Goal: Task Accomplishment & Management: Manage account settings

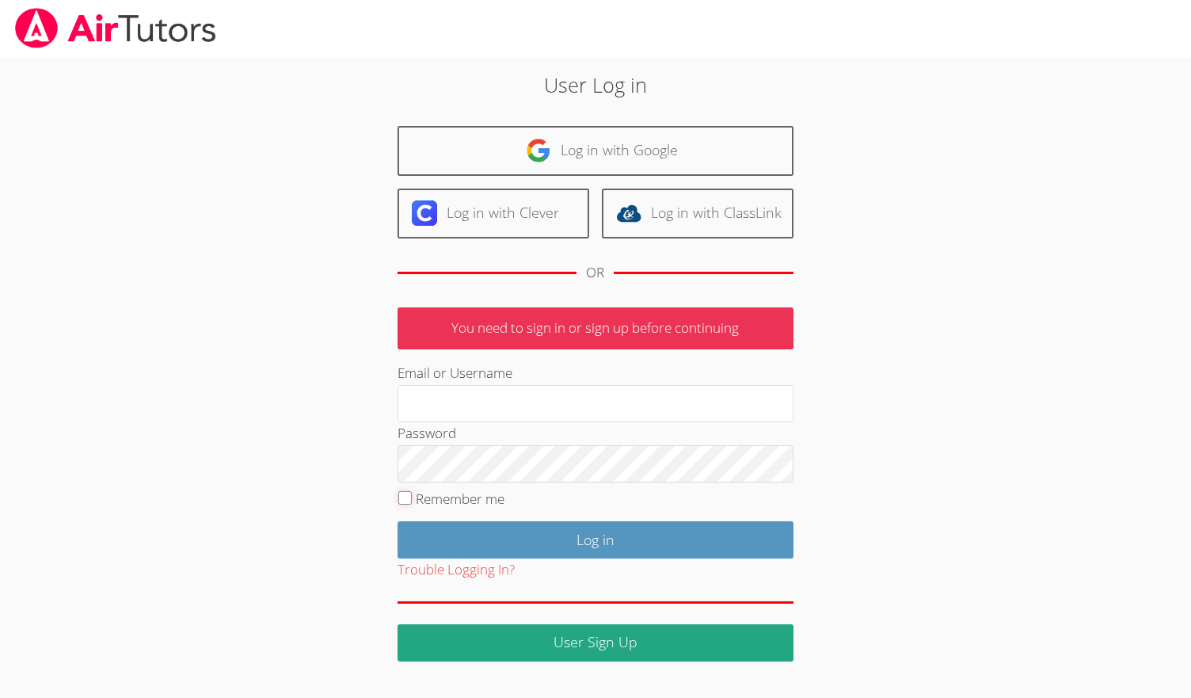
click at [402, 501] on input "Remember me" at bounding box center [404, 497] width 13 height 13
checkbox input "true"
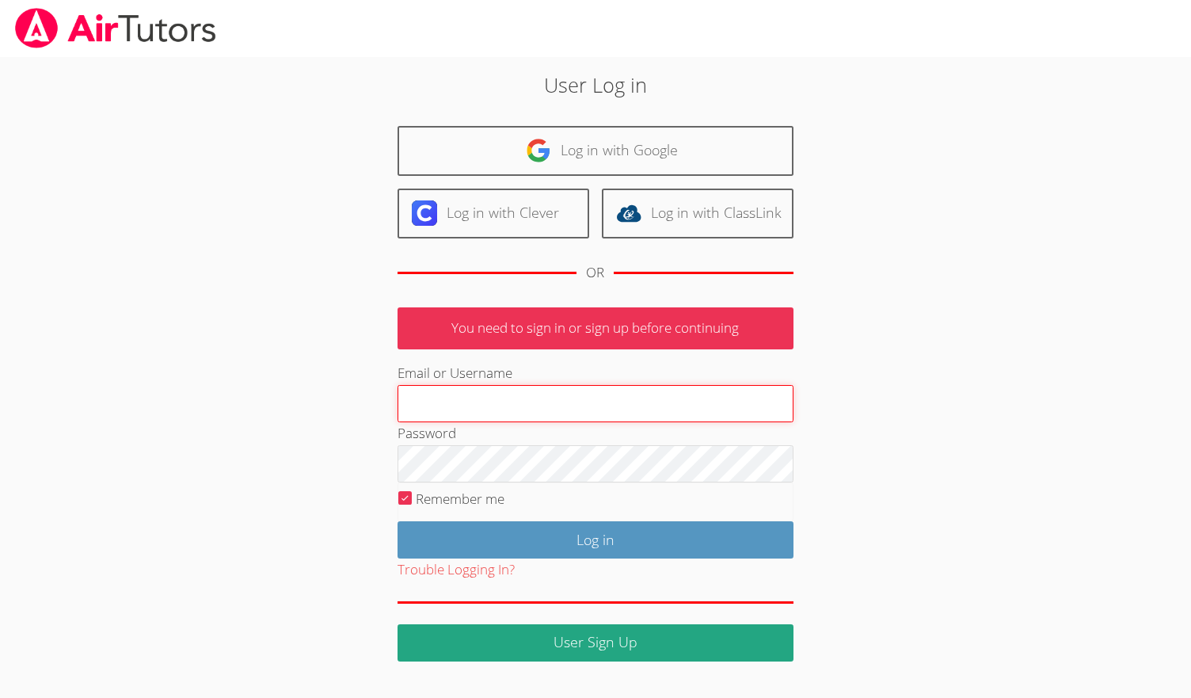
click at [523, 409] on input "Email or Username" at bounding box center [596, 404] width 396 height 38
type input "mstepherson20@gmail.com"
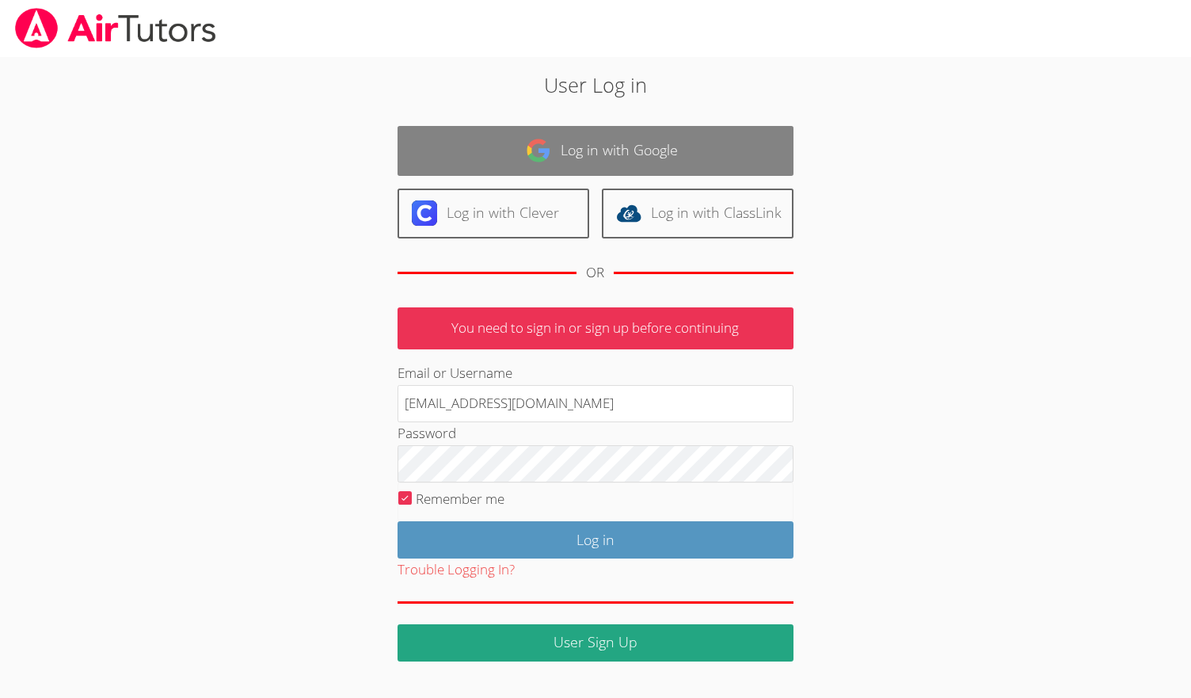
click at [497, 145] on link "Log in with Google" at bounding box center [596, 151] width 396 height 50
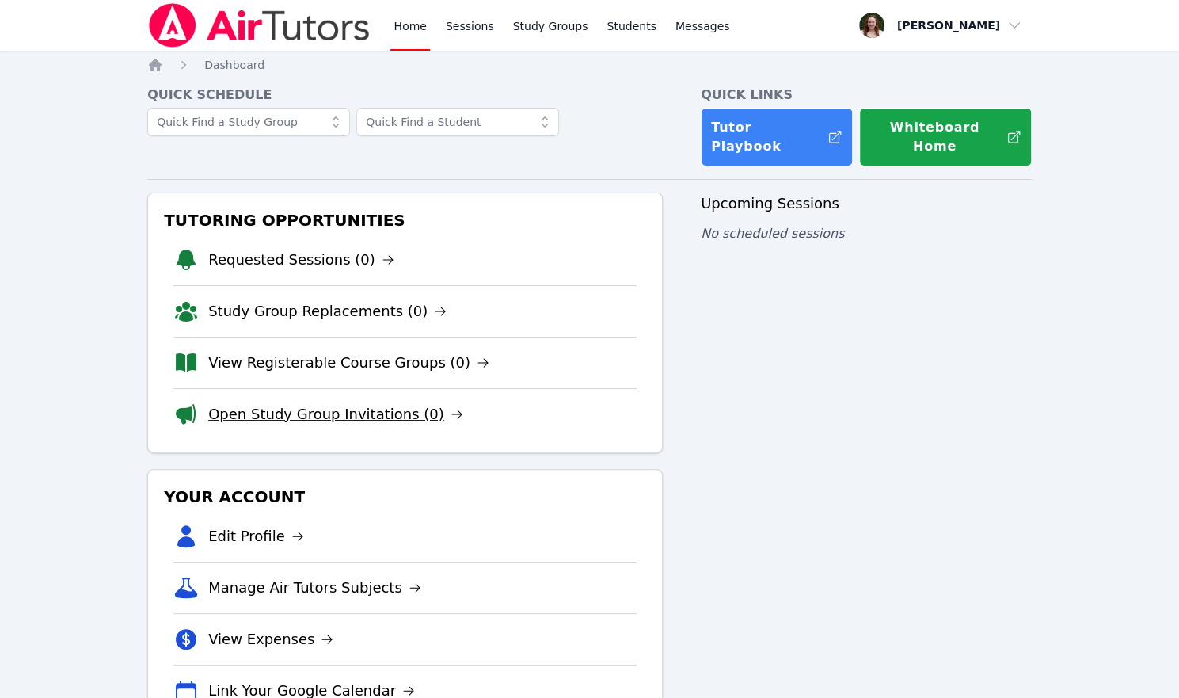
click at [341, 403] on link "Open Study Group Invitations (0)" at bounding box center [335, 414] width 255 height 22
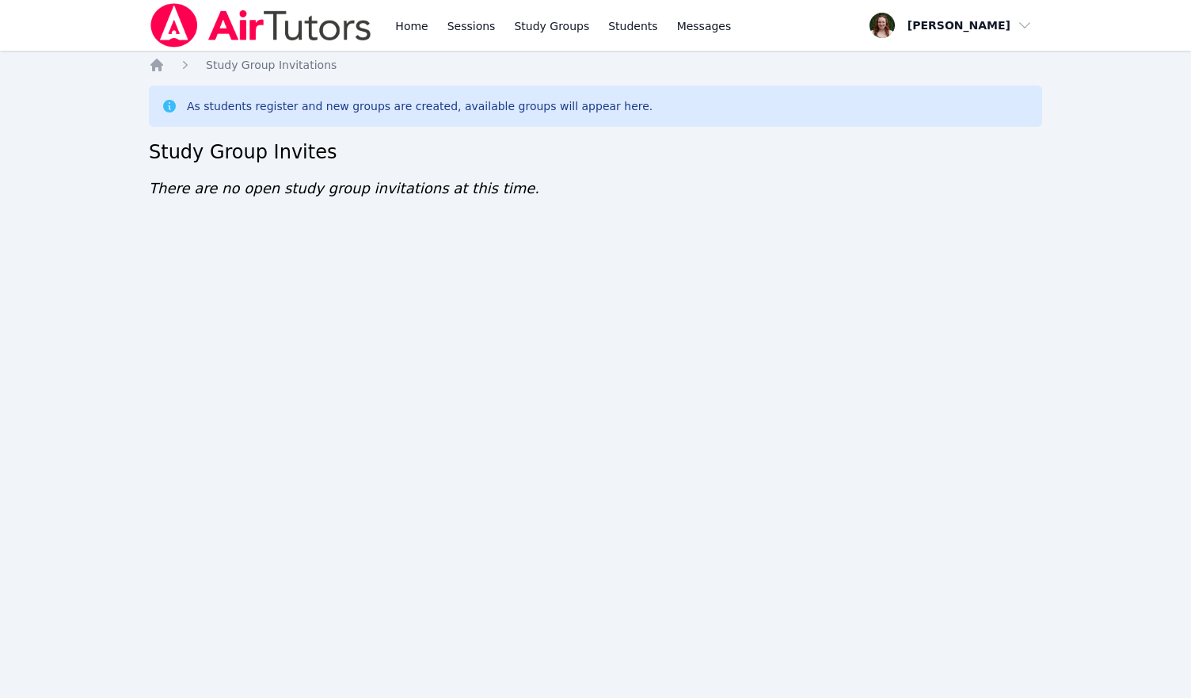
click at [103, 428] on div "Home Sessions Study Groups Students Messages Open user menu [PERSON_NAME] Open …" at bounding box center [595, 349] width 1191 height 698
